Goal: Transaction & Acquisition: Purchase product/service

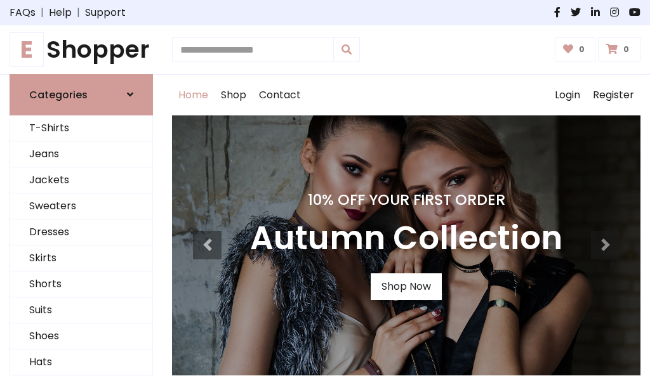
click at [325, 192] on h4 "10% Off Your First Order" at bounding box center [406, 200] width 312 height 18
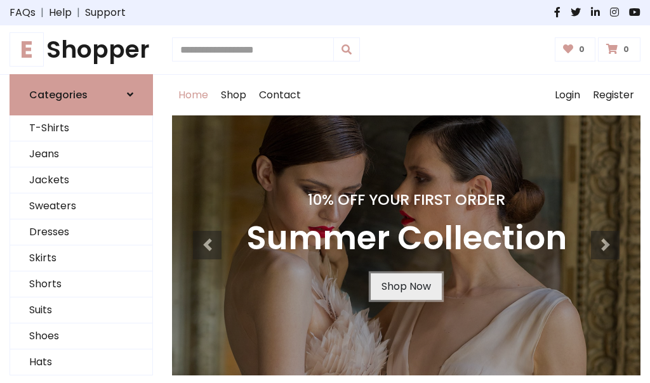
click at [406, 286] on link "Shop Now" at bounding box center [406, 287] width 71 height 27
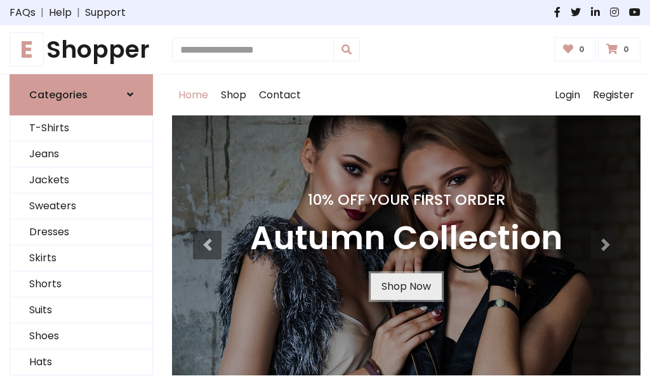
click at [406, 286] on link "Shop Now" at bounding box center [406, 287] width 71 height 27
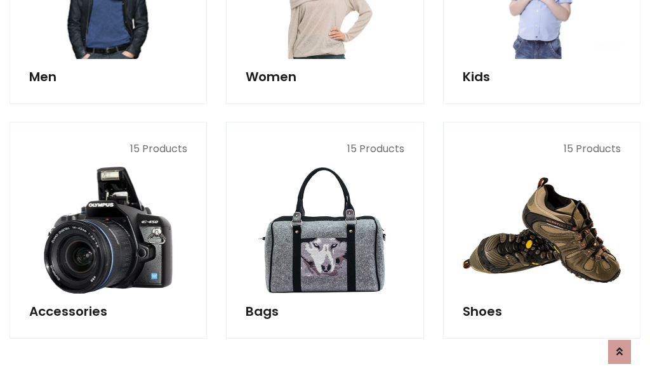
scroll to position [1265, 0]
